Goal: Task Accomplishment & Management: Manage account settings

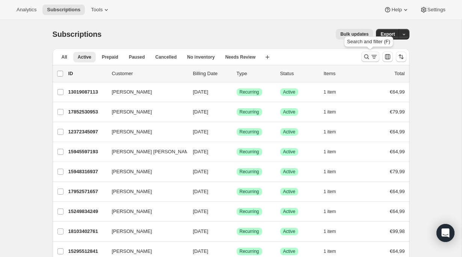
click at [366, 57] on icon "Search and filter results" at bounding box center [367, 57] width 8 height 8
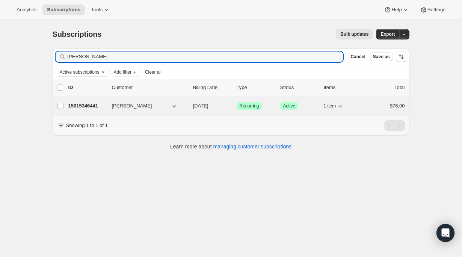
type input "[PERSON_NAME]"
click at [92, 107] on p "15015346441" at bounding box center [87, 106] width 38 height 8
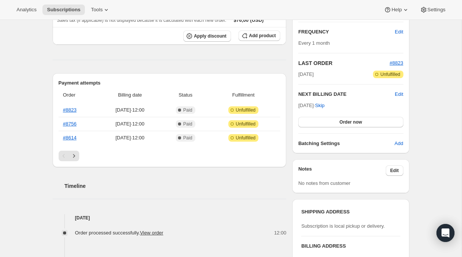
scroll to position [168, 0]
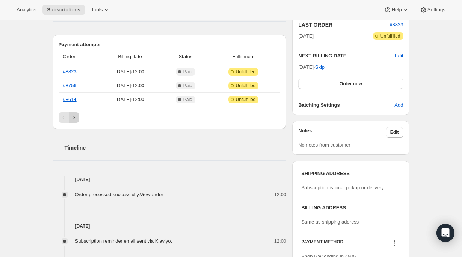
click at [75, 117] on icon "Next" at bounding box center [74, 118] width 8 height 8
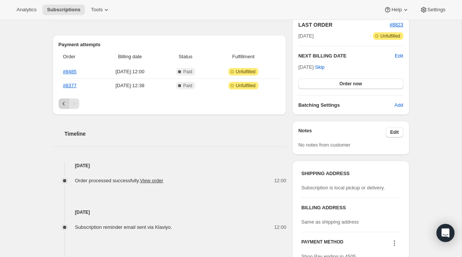
click at [63, 104] on icon "Previous" at bounding box center [64, 104] width 8 height 8
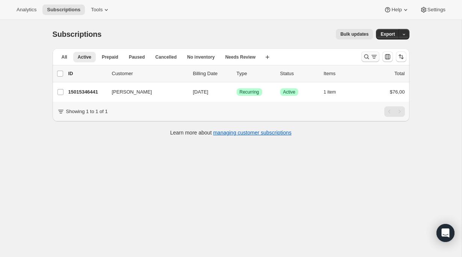
click at [367, 59] on icon "Search and filter results" at bounding box center [367, 57] width 8 height 8
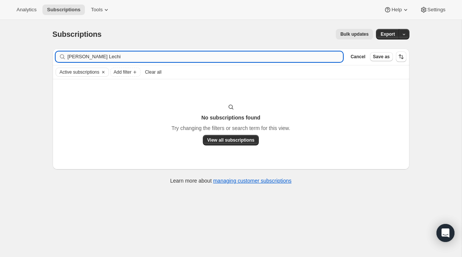
click at [95, 59] on input "Ella ParsleyCameail Lechi" at bounding box center [206, 56] width 276 height 11
drag, startPoint x: 88, startPoint y: 57, endPoint x: 67, endPoint y: 59, distance: 20.3
click at [68, 59] on input "Cameail Lechi" at bounding box center [206, 56] width 276 height 11
click at [85, 57] on input "Lechi" at bounding box center [206, 56] width 276 height 11
type input "L"
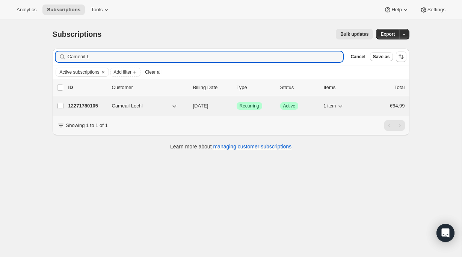
type input "Cameail L"
click at [80, 104] on p "12271780105" at bounding box center [87, 106] width 38 height 8
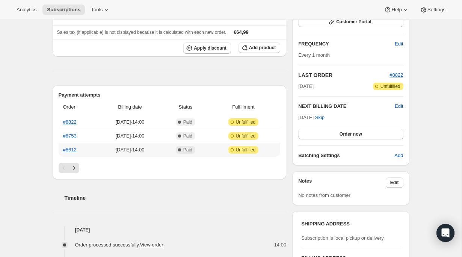
scroll to position [122, 0]
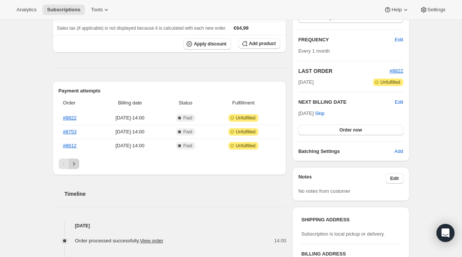
click at [75, 164] on icon "Next" at bounding box center [74, 164] width 8 height 8
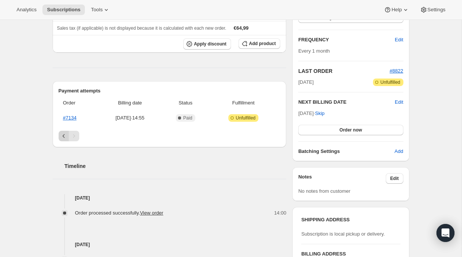
click at [63, 138] on icon "Previous" at bounding box center [64, 136] width 8 height 8
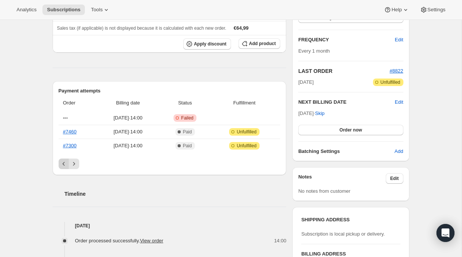
click at [64, 163] on icon "Previous" at bounding box center [64, 164] width 8 height 8
click at [64, 163] on div "Pagination" at bounding box center [64, 164] width 11 height 11
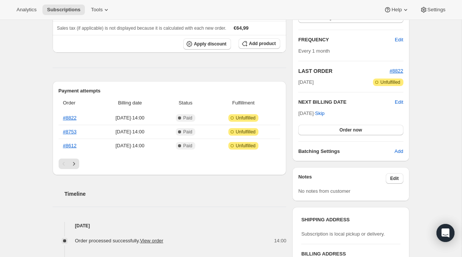
scroll to position [0, 0]
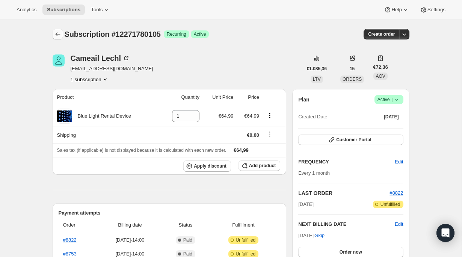
click at [55, 33] on icon "Subscriptions" at bounding box center [58, 34] width 8 height 8
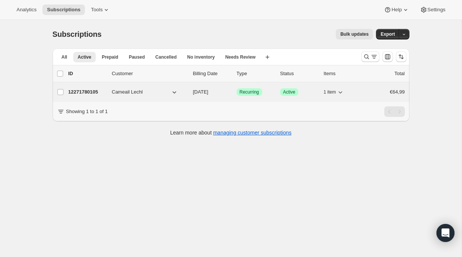
click at [90, 91] on p "12271780105" at bounding box center [87, 92] width 38 height 8
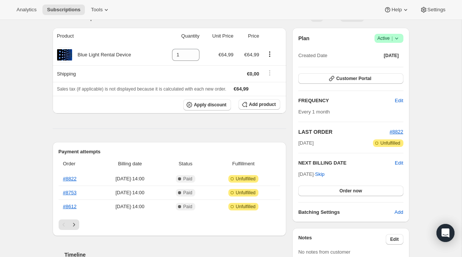
scroll to position [66, 0]
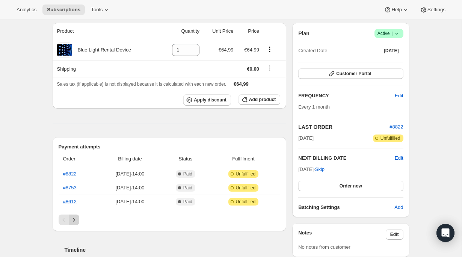
click at [74, 221] on icon "Next" at bounding box center [74, 220] width 8 height 8
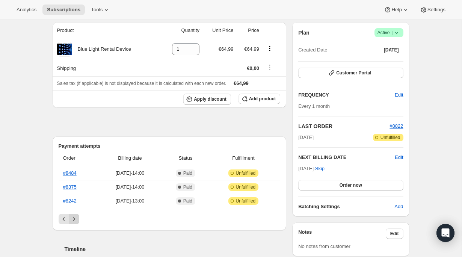
click at [75, 220] on icon "Next" at bounding box center [74, 219] width 8 height 8
click at [73, 218] on icon "Next" at bounding box center [74, 219] width 8 height 8
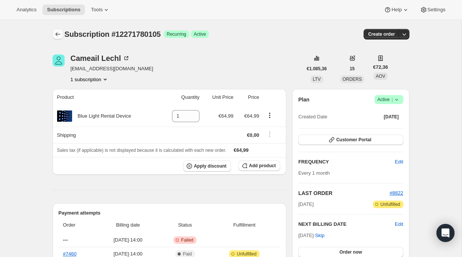
click at [57, 36] on icon "Subscriptions" at bounding box center [58, 34] width 8 height 8
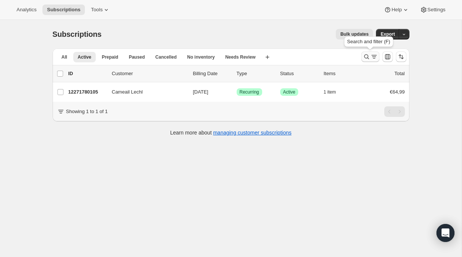
click at [363, 57] on icon "Search and filter results" at bounding box center [367, 57] width 8 height 8
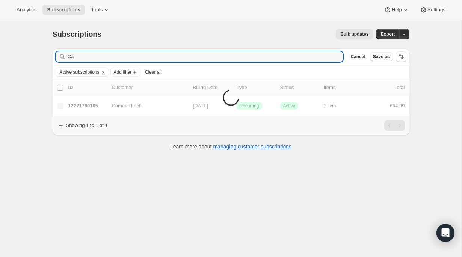
type input "C"
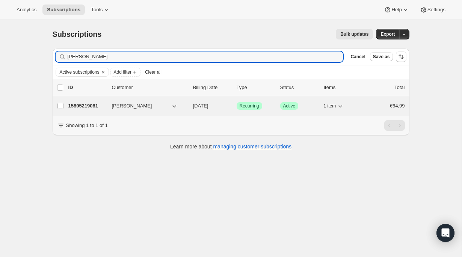
type input "[PERSON_NAME]"
click at [88, 108] on p "15805219081" at bounding box center [87, 106] width 38 height 8
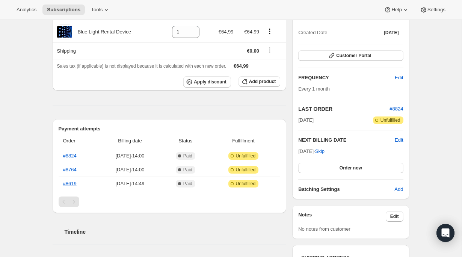
scroll to position [97, 0]
